Goal: Find specific page/section: Find specific page/section

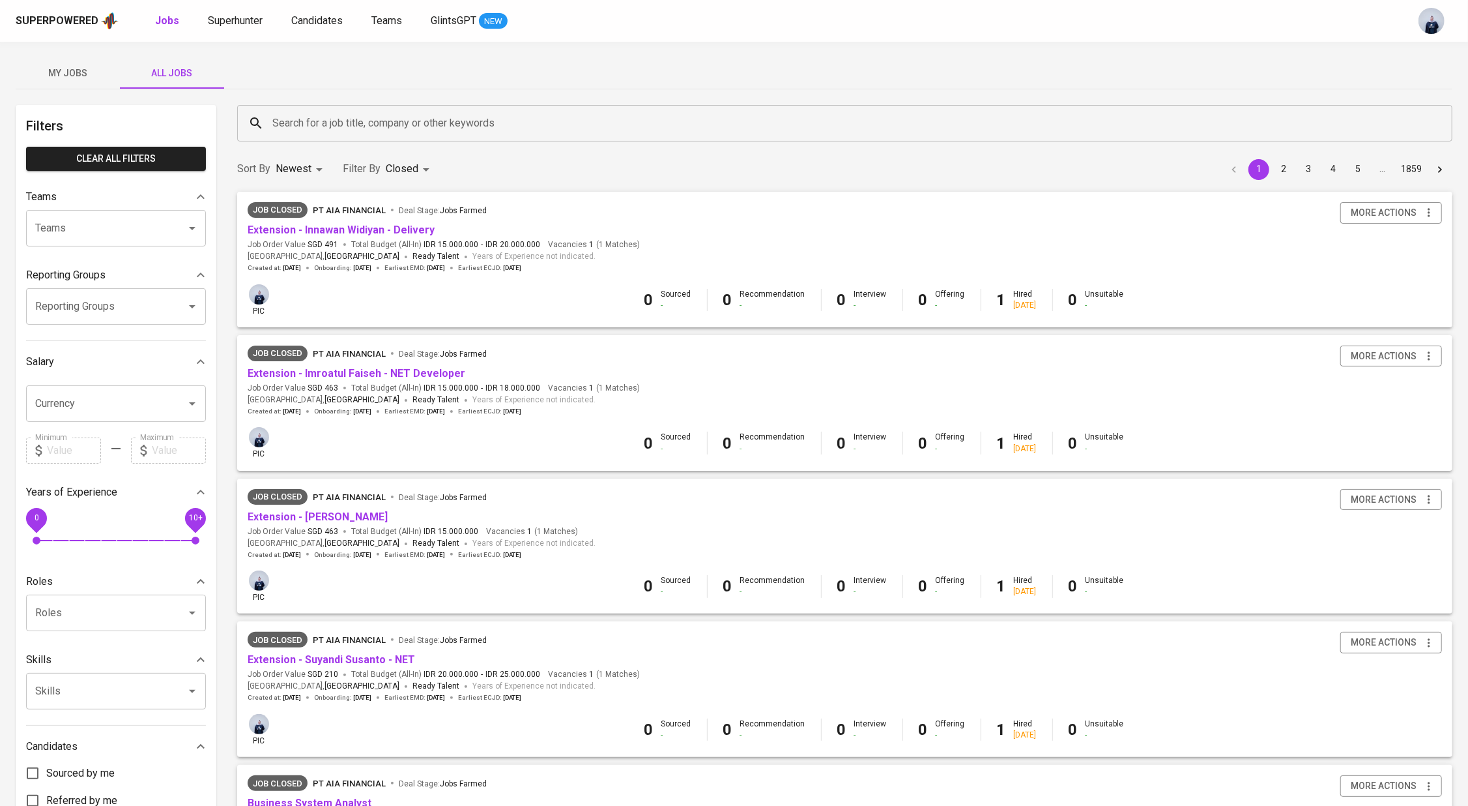
click at [88, 62] on button "My Jobs" at bounding box center [68, 72] width 104 height 31
click at [403, 334] on p "Open" at bounding box center [407, 330] width 22 height 13
type input "CLOSE,OPEN"
checkbox input "true"
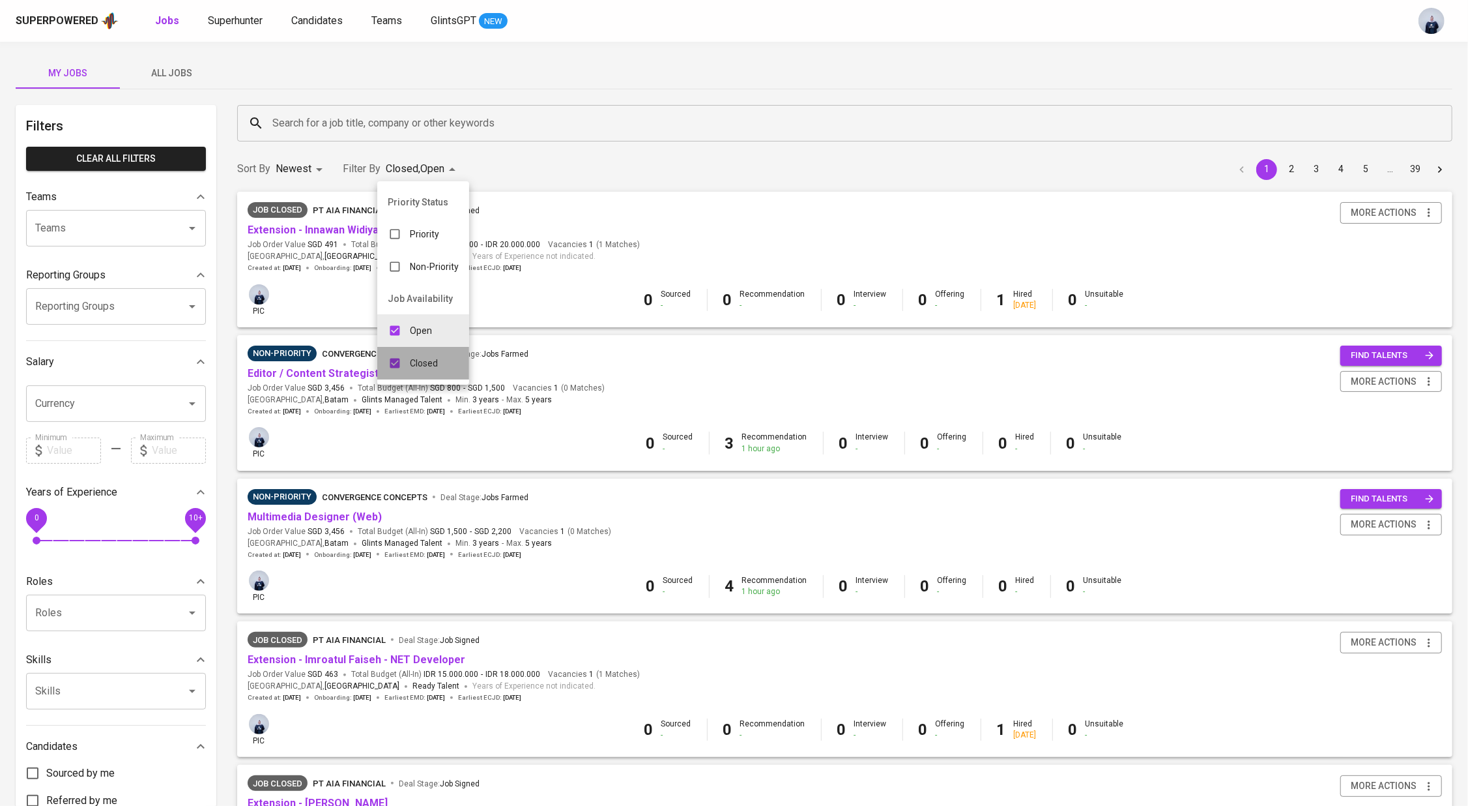
click at [415, 364] on p "Closed" at bounding box center [424, 362] width 28 height 13
type input "OPEN"
checkbox input "false"
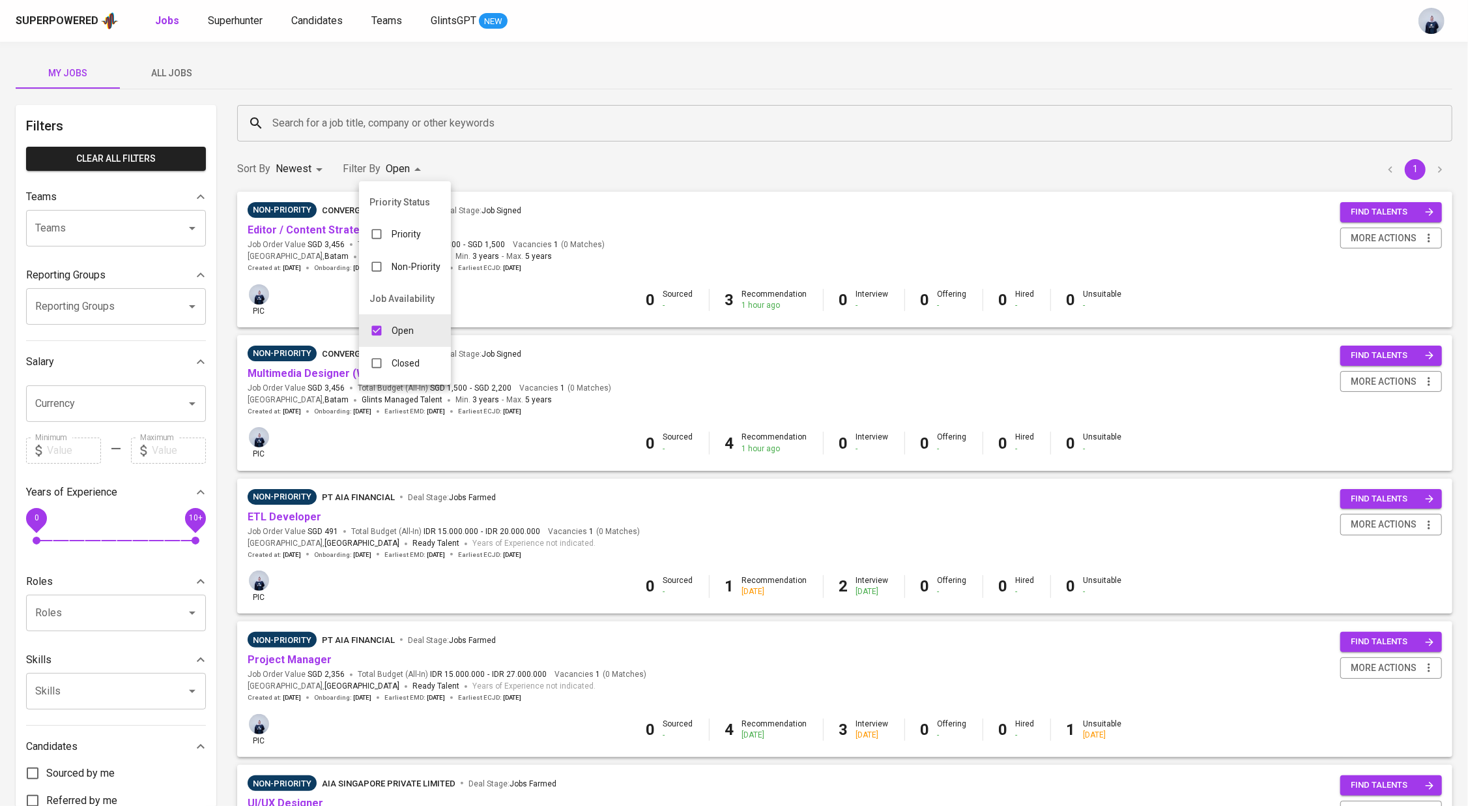
click at [606, 98] on div at bounding box center [734, 403] width 1468 height 806
